Goal: Information Seeking & Learning: Learn about a topic

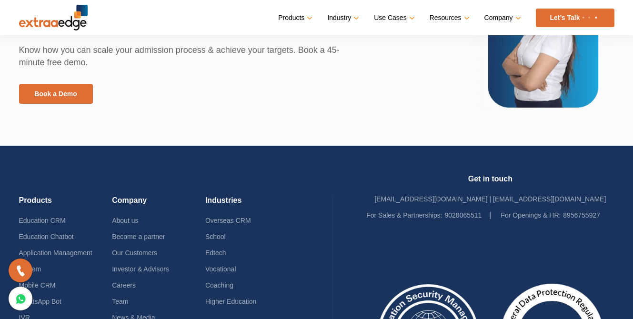
scroll to position [2259, 0]
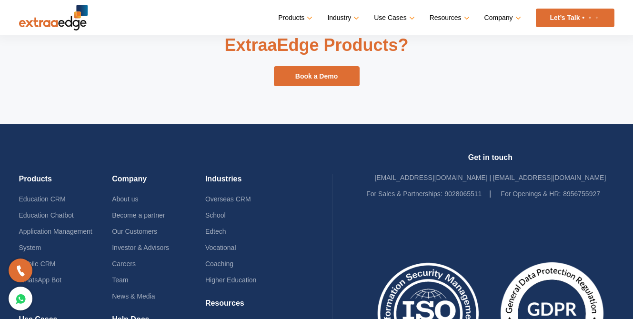
scroll to position [8760, 0]
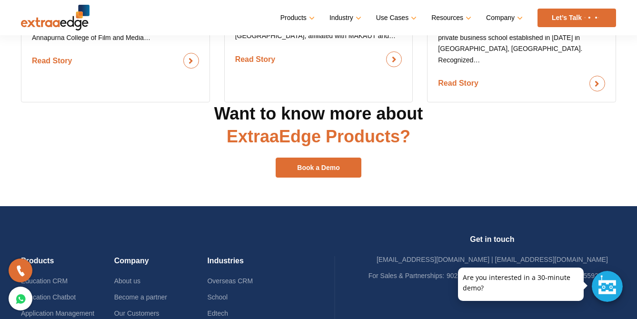
scroll to position [1059, 0]
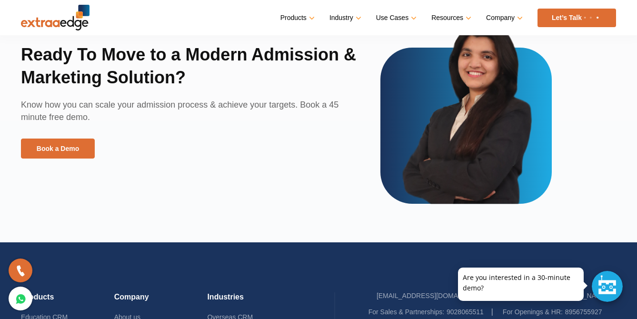
scroll to position [1294, 0]
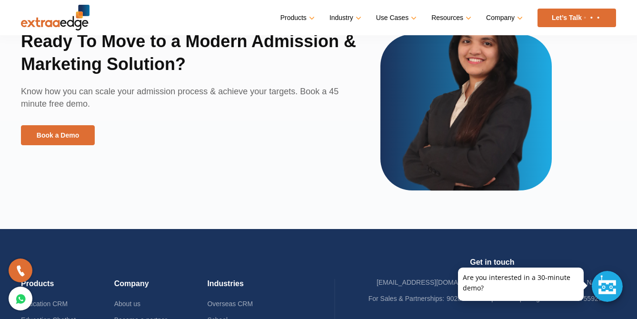
scroll to position [1267, 0]
